Goal: Task Accomplishment & Management: Complete application form

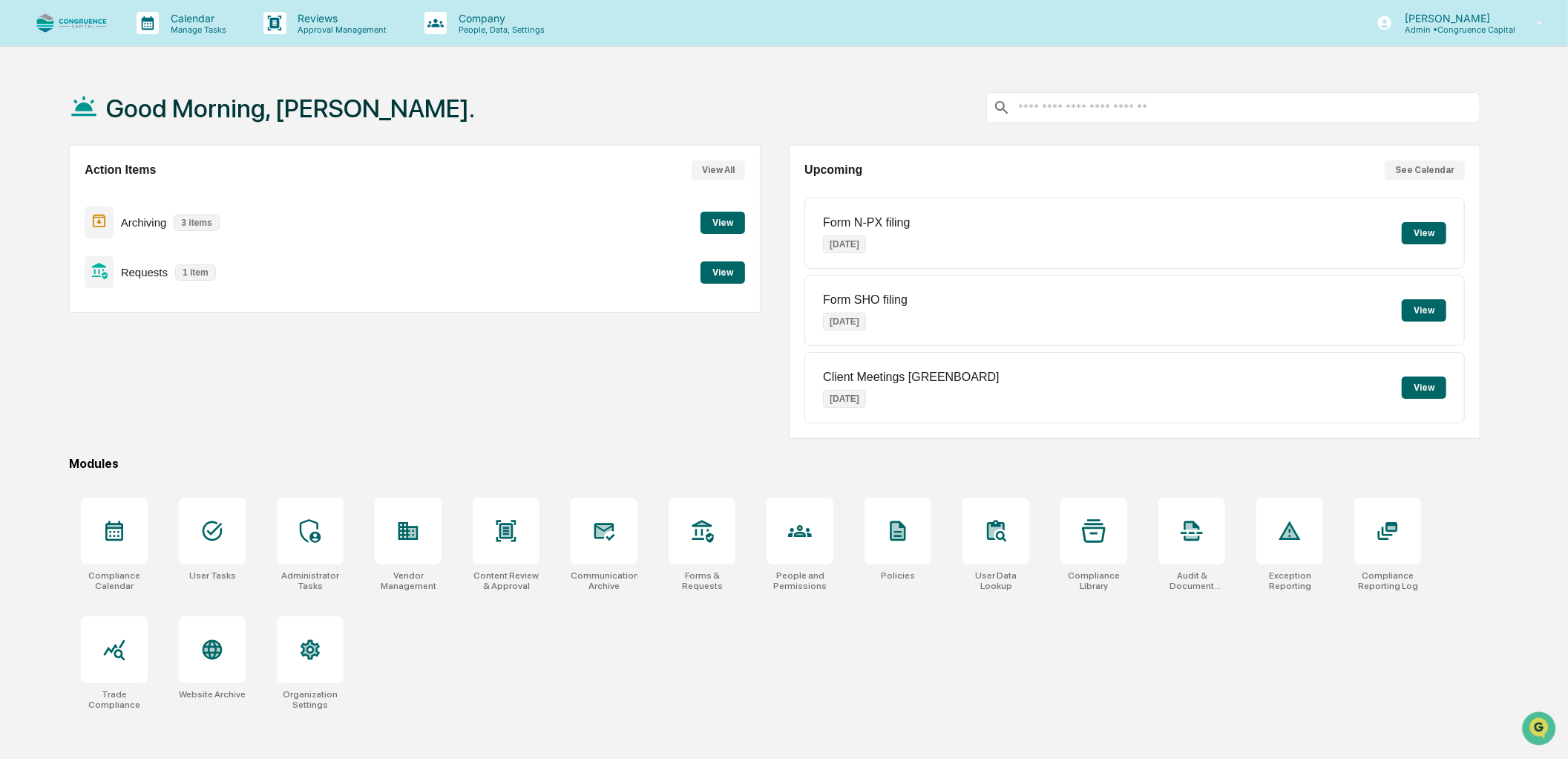
click at [725, 271] on button "View" at bounding box center [722, 272] width 45 height 22
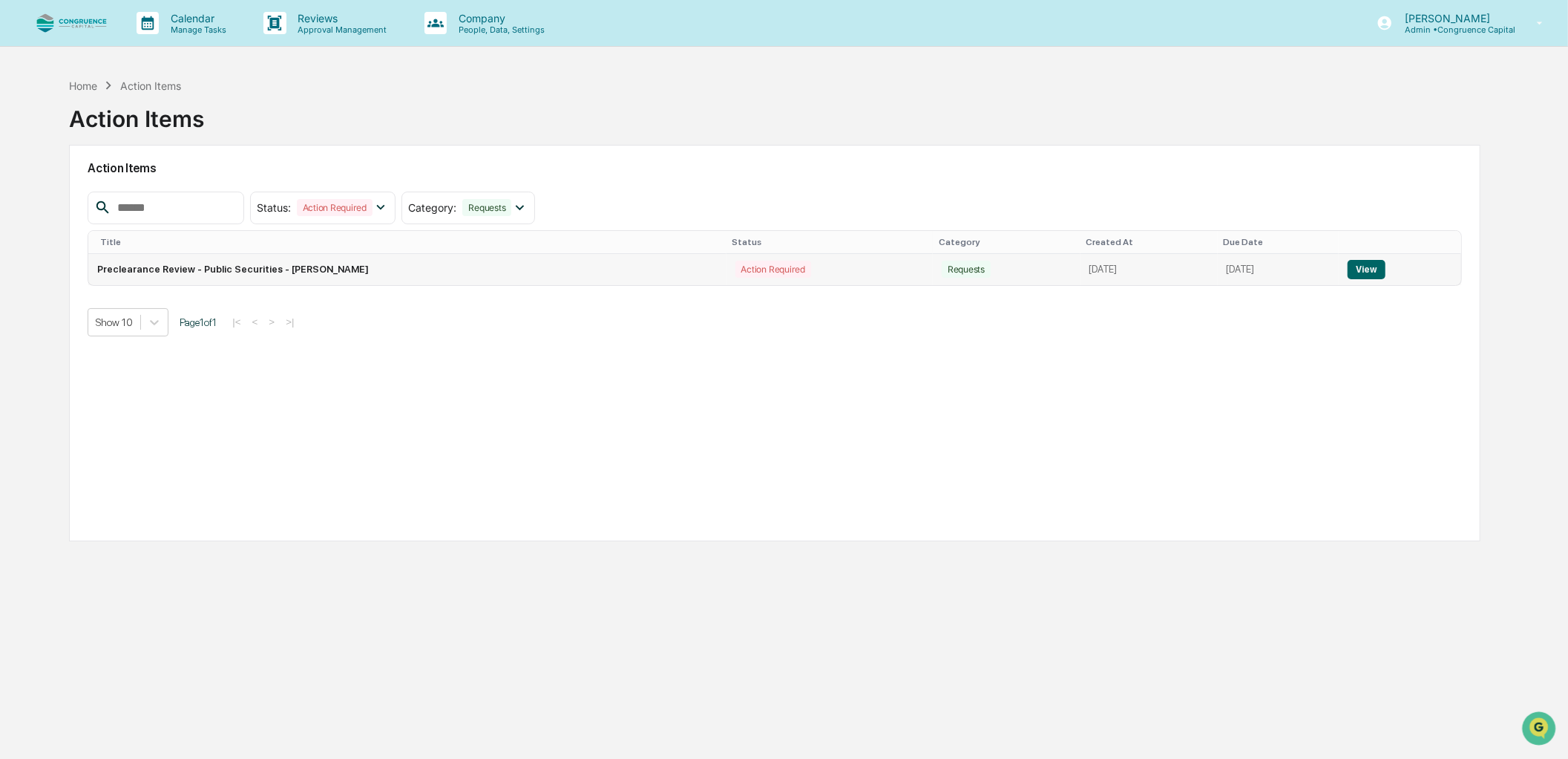
click at [1360, 277] on button "View" at bounding box center [1367, 270] width 38 height 19
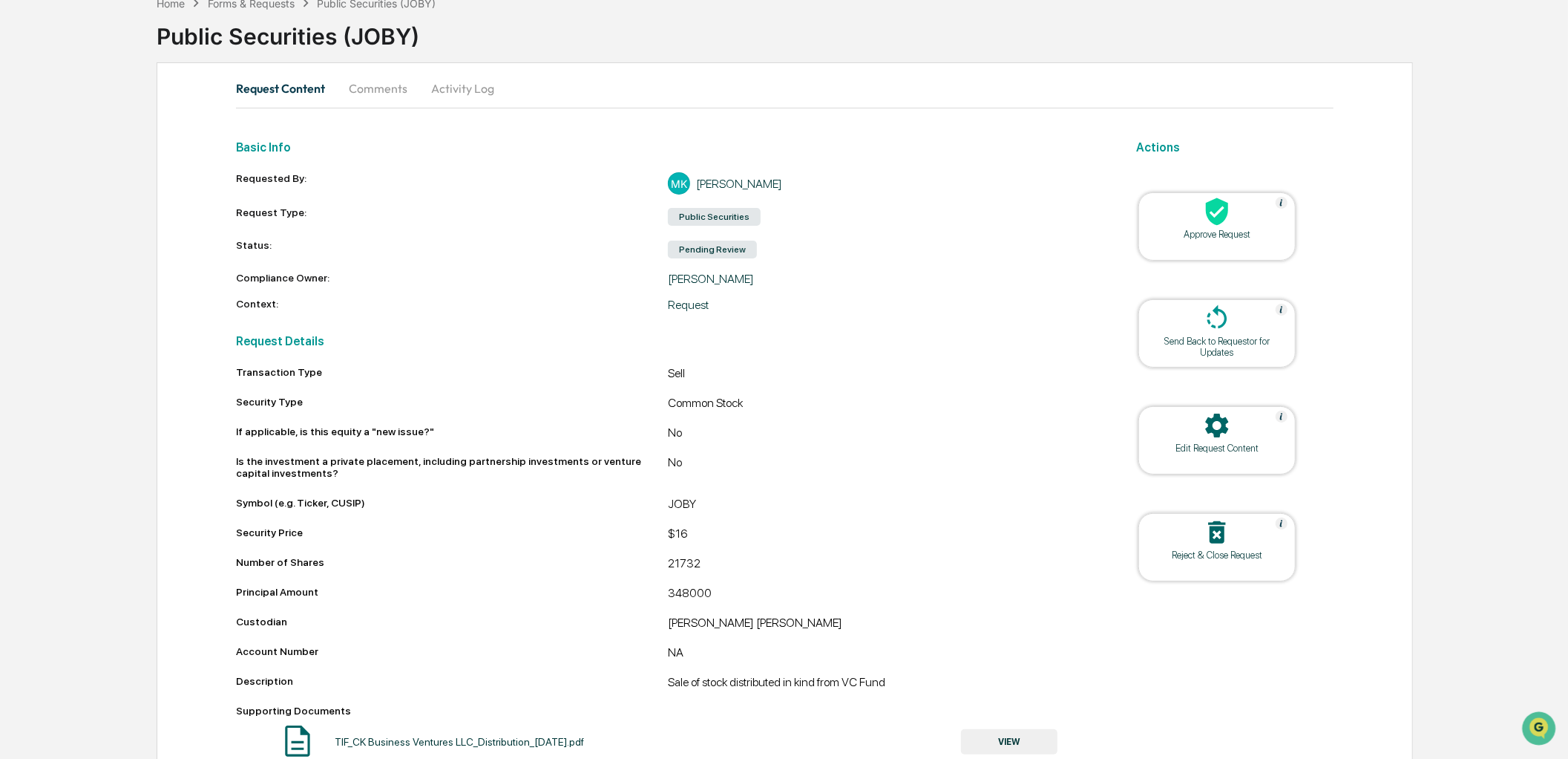
scroll to position [123, 0]
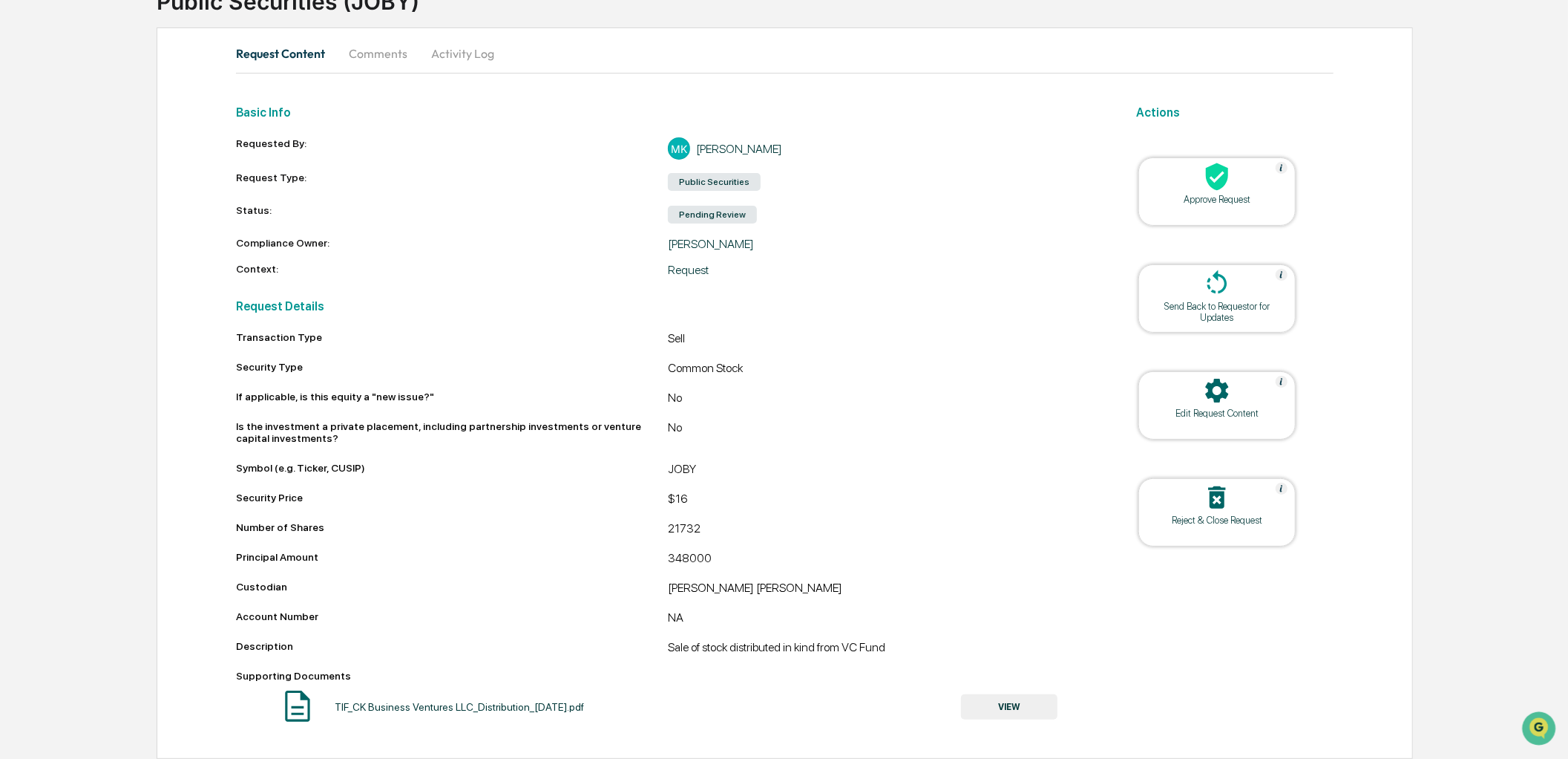
click at [1194, 196] on div "Approve Request" at bounding box center [1217, 199] width 133 height 11
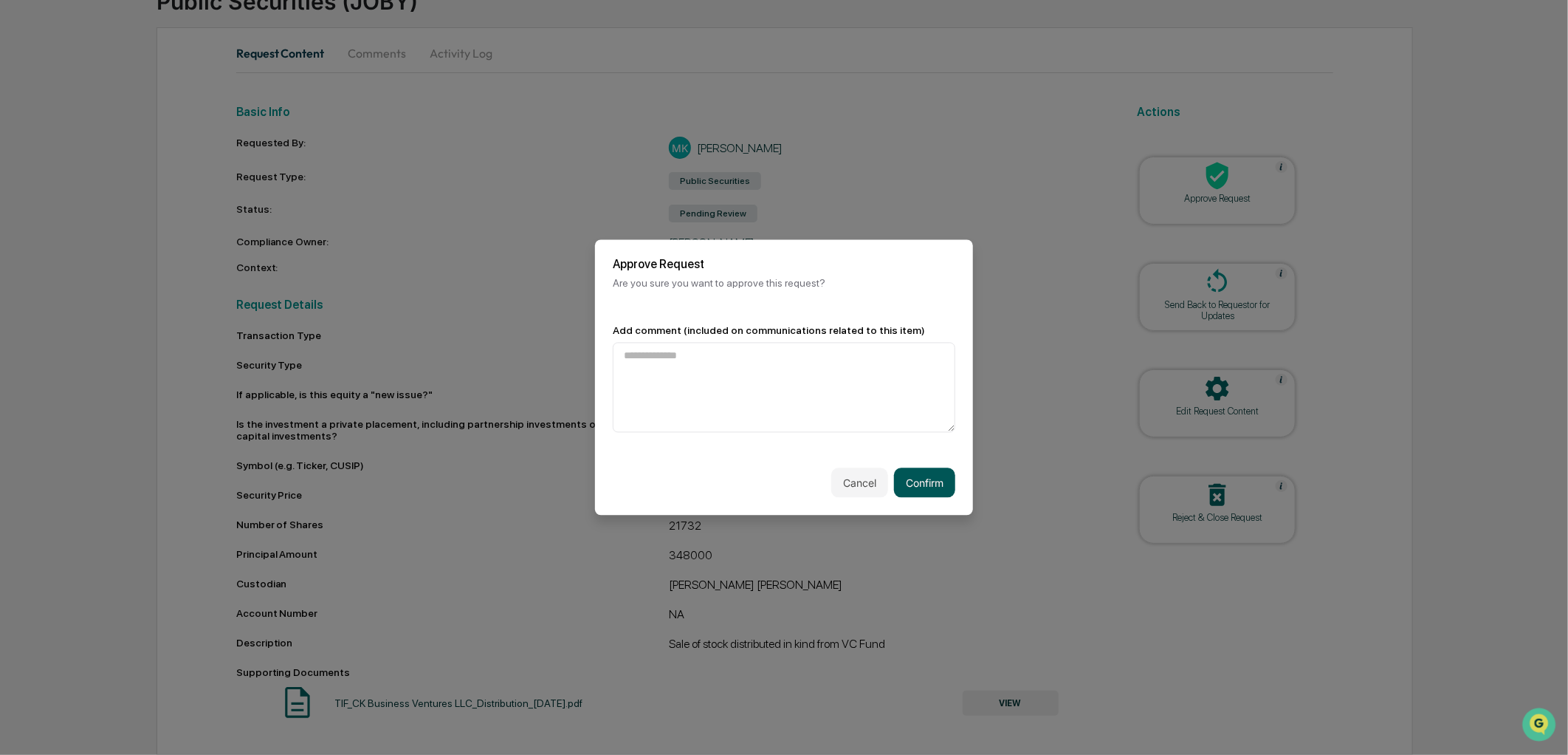
click at [919, 482] on button "Confirm" at bounding box center [925, 482] width 62 height 29
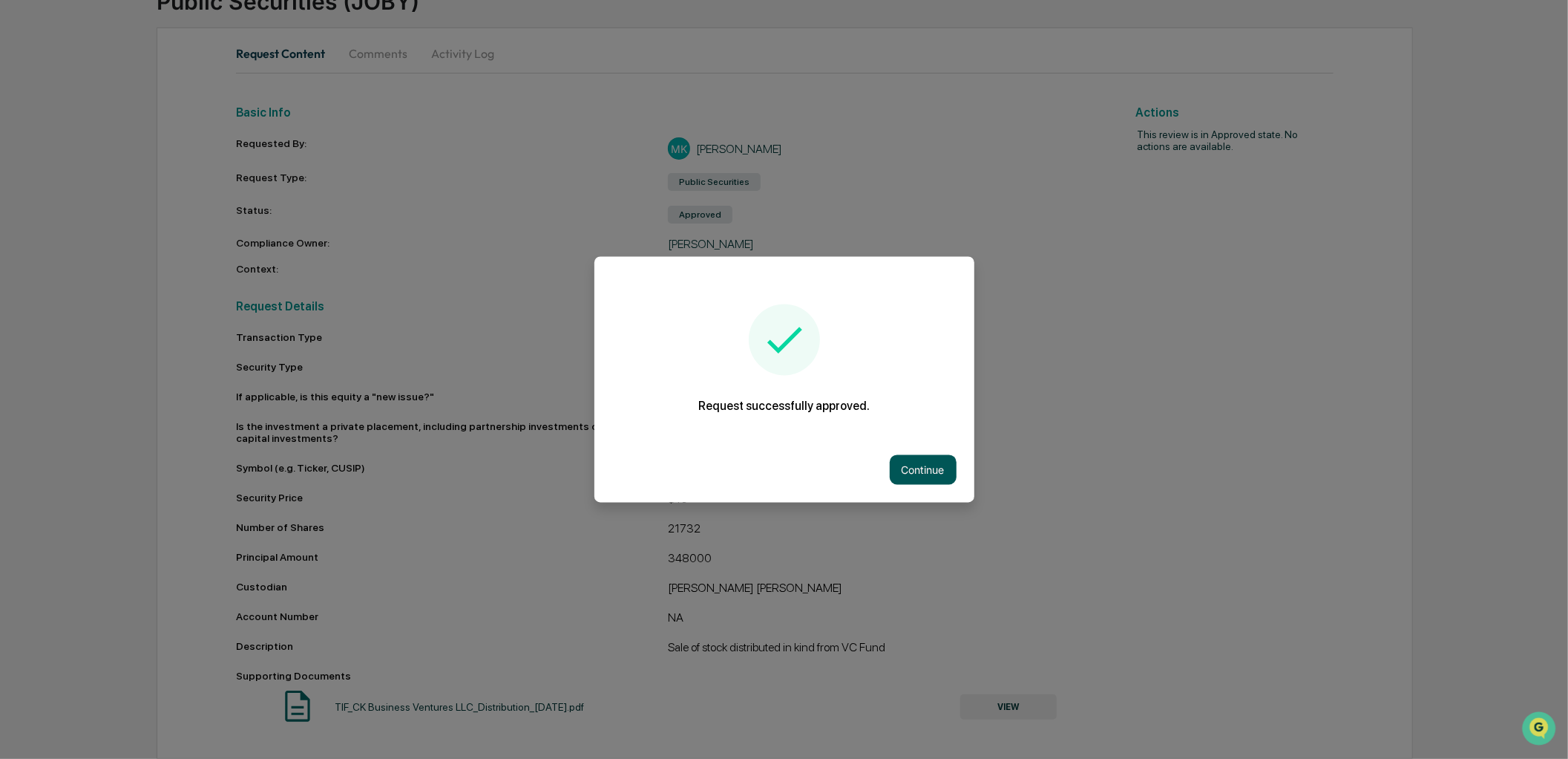
click at [915, 464] on button "Continue" at bounding box center [923, 470] width 67 height 29
